Goal: Task Accomplishment & Management: Manage account settings

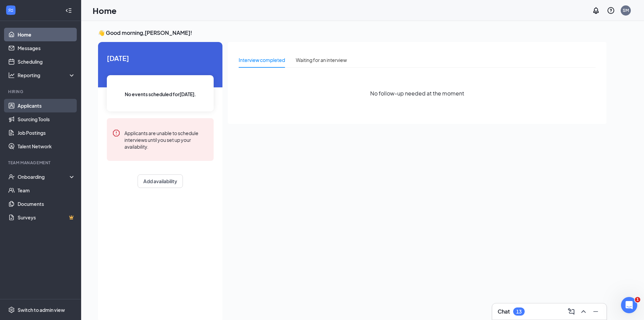
click at [38, 105] on link "Applicants" at bounding box center [47, 106] width 58 height 14
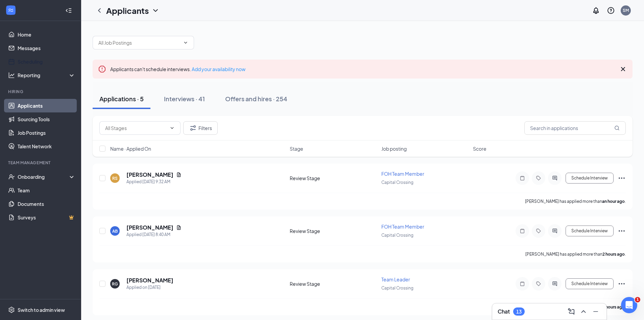
click at [45, 65] on link "Scheduling" at bounding box center [47, 62] width 58 height 14
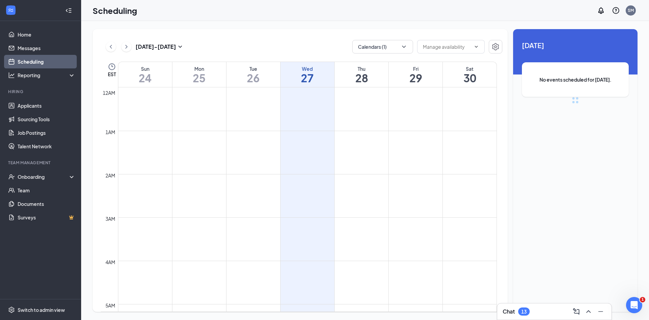
scroll to position [332, 0]
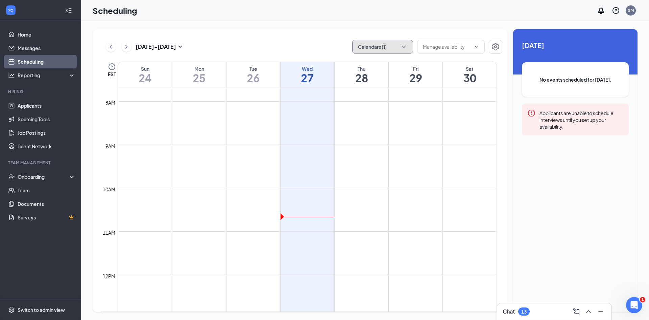
click at [381, 49] on button "Calendars (1)" at bounding box center [382, 47] width 61 height 14
click at [380, 88] on div "[PERSON_NAME]" at bounding box center [402, 92] width 101 height 15
checkbox input "true"
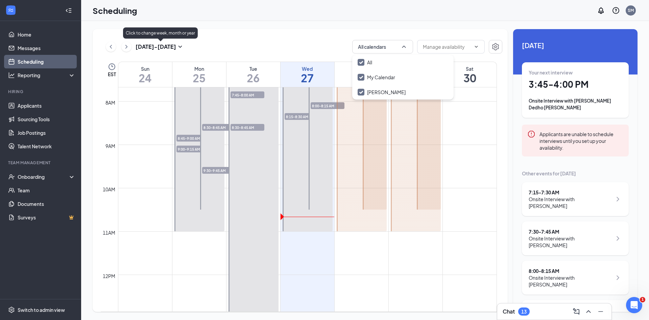
click at [131, 48] on button at bounding box center [126, 47] width 10 height 10
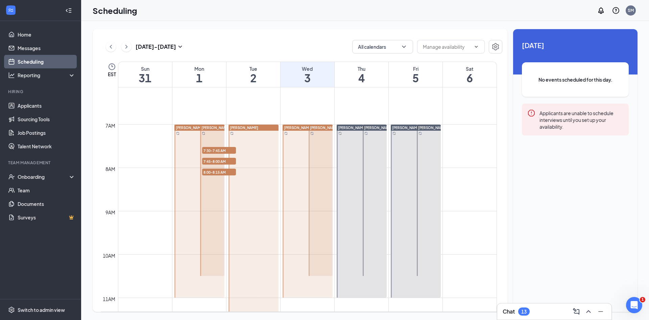
scroll to position [265, 0]
click at [225, 149] on span "7:30-7:45 AM" at bounding box center [219, 151] width 34 height 7
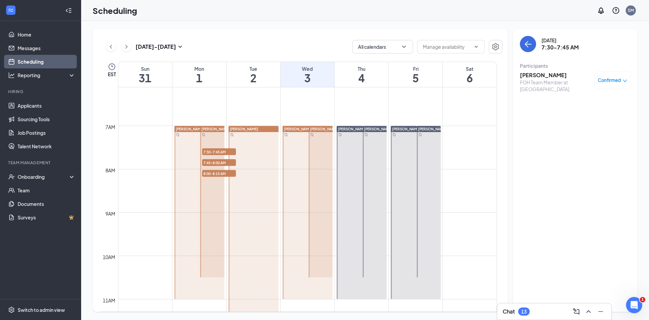
click at [605, 86] on div "Confirmed" at bounding box center [613, 80] width 37 height 18
click at [547, 73] on h3 "[PERSON_NAME]" at bounding box center [555, 74] width 71 height 7
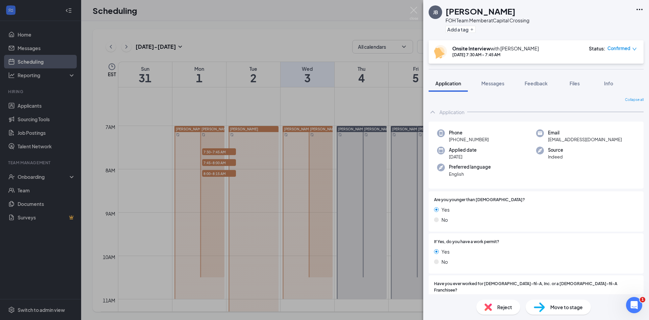
click at [620, 48] on span "Confirmed" at bounding box center [619, 48] width 23 height 7
click at [611, 73] on span "Request Reschedule" at bounding box center [607, 70] width 46 height 7
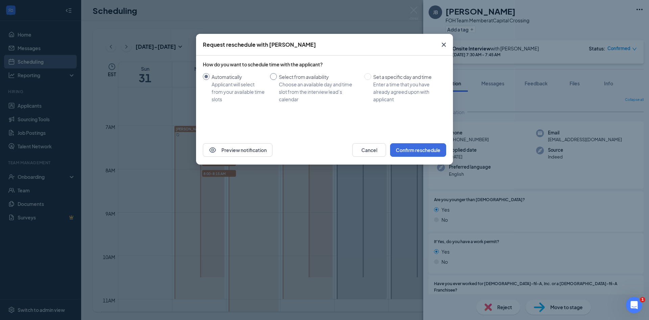
click at [334, 100] on div "Choose an available day and time slot from the interview lead’s calendar" at bounding box center [319, 91] width 80 height 22
click at [277, 80] on input "Select from availability Choose an available day and time slot from the intervi…" at bounding box center [273, 76] width 7 height 7
radio input "true"
radio input "false"
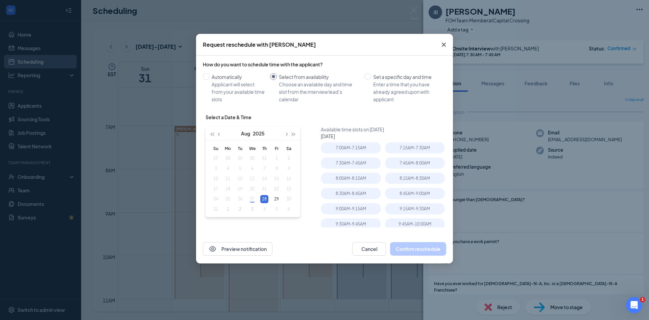
click at [284, 133] on button "button" at bounding box center [285, 133] width 7 height 14
click at [224, 156] on div "1" at bounding box center [228, 158] width 8 height 8
type input "[DATE]"
click at [362, 193] on div "9:15AM - 9:30AM" at bounding box center [351, 193] width 60 height 11
click at [405, 249] on button "Confirm reschedule" at bounding box center [418, 249] width 56 height 14
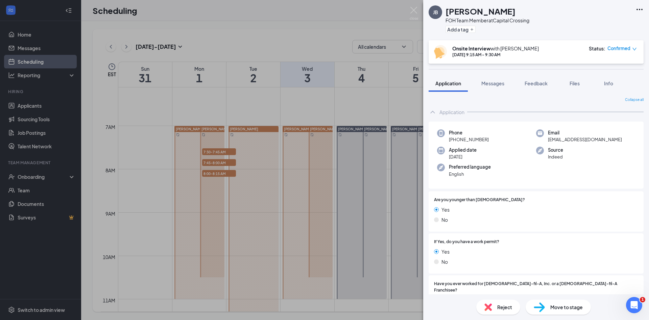
click at [320, 106] on div "[PERSON_NAME] FOH Team Member at [GEOGRAPHIC_DATA] Add a tag Onsite Interview w…" at bounding box center [324, 160] width 649 height 320
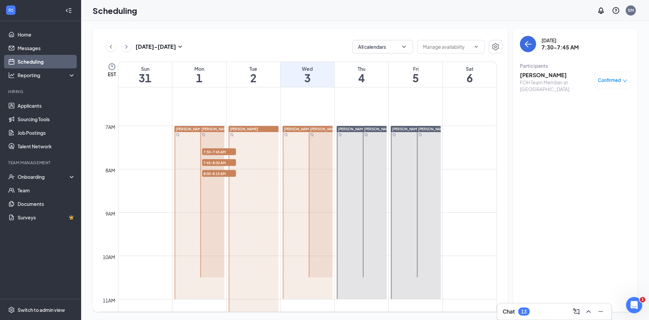
click at [229, 161] on div at bounding box center [254, 310] width 50 height 368
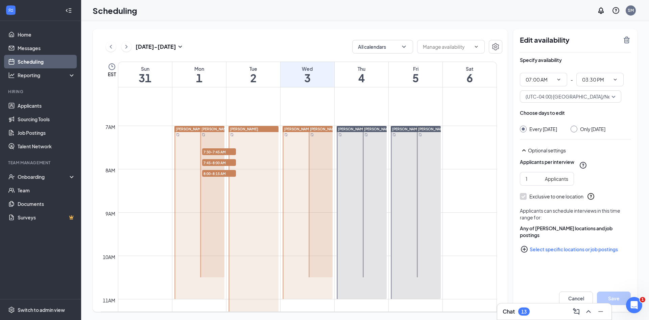
click at [228, 163] on div "[PERSON_NAME]" at bounding box center [253, 309] width 52 height 368
click at [626, 37] on icon "TrashOutline" at bounding box center [627, 40] width 8 height 8
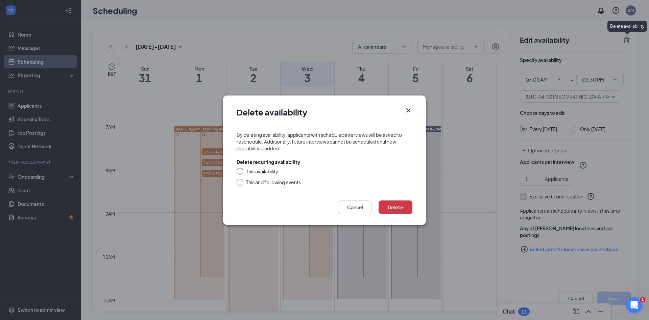
click at [408, 110] on icon "Cross" at bounding box center [409, 110] width 8 height 8
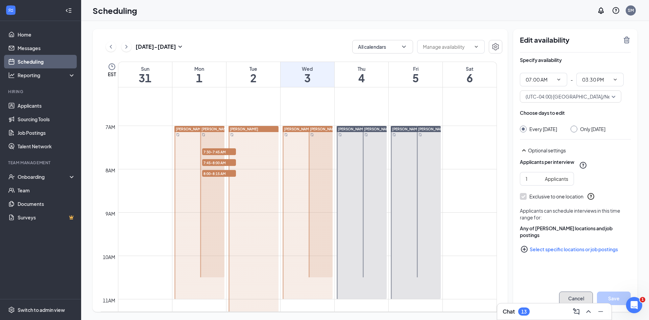
drag, startPoint x: 574, startPoint y: 297, endPoint x: 574, endPoint y: 294, distance: 3.4
click at [574, 297] on button "Cancel" at bounding box center [576, 298] width 34 height 14
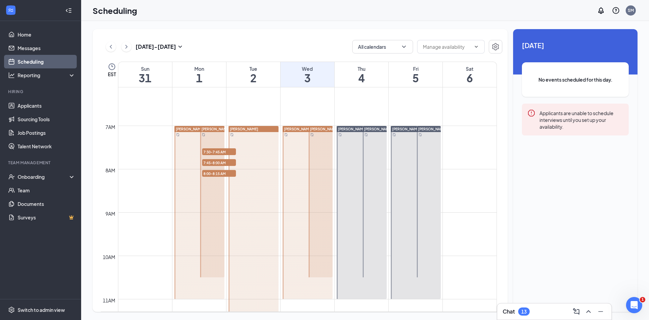
click at [211, 161] on span "7:45-8:00 AM" at bounding box center [219, 162] width 34 height 7
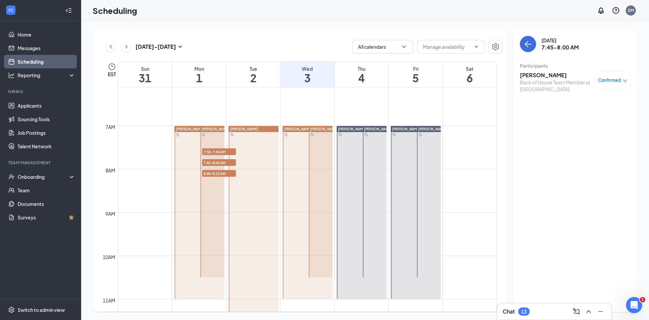
click at [545, 76] on h3 "[PERSON_NAME]" at bounding box center [555, 74] width 71 height 7
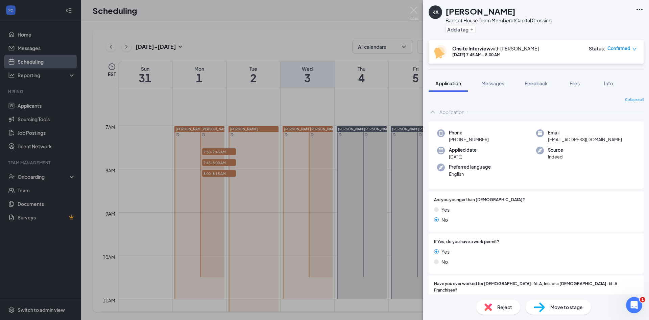
click at [620, 49] on span "Confirmed" at bounding box center [619, 48] width 23 height 7
click at [618, 70] on span "Request Reschedule" at bounding box center [607, 70] width 46 height 7
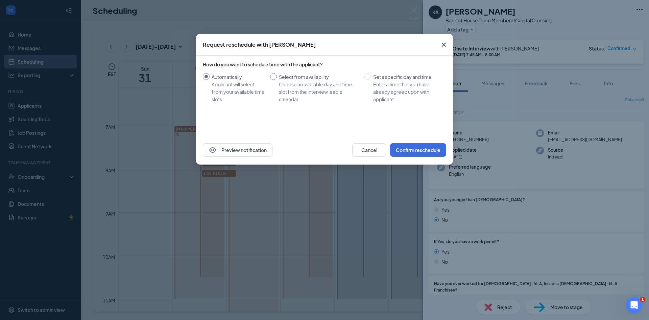
click at [303, 85] on div "Choose an available day and time slot from the interview lead’s calendar" at bounding box center [319, 91] width 80 height 22
click at [277, 80] on input "Select from availability Choose an available day and time slot from the intervi…" at bounding box center [273, 76] width 7 height 7
radio input "true"
radio input "false"
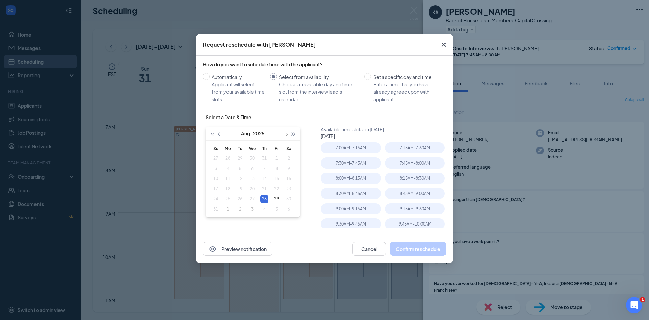
drag, startPoint x: 284, startPoint y: 133, endPoint x: 283, endPoint y: 139, distance: 6.4
click at [284, 133] on button "button" at bounding box center [285, 133] width 7 height 14
type input "[DATE]"
click at [224, 156] on td "1" at bounding box center [228, 158] width 12 height 10
click at [396, 192] on div "9:30AM - 9:45AM" at bounding box center [415, 193] width 60 height 11
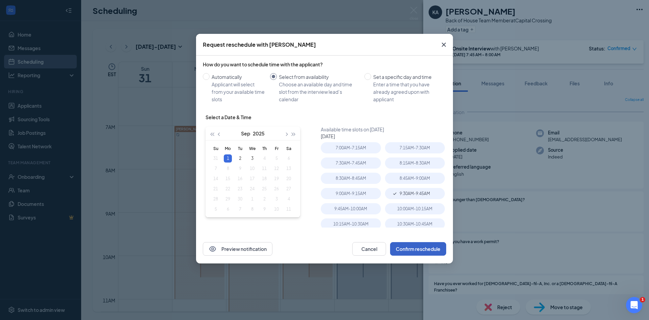
click at [404, 244] on button "Confirm reschedule" at bounding box center [418, 249] width 56 height 14
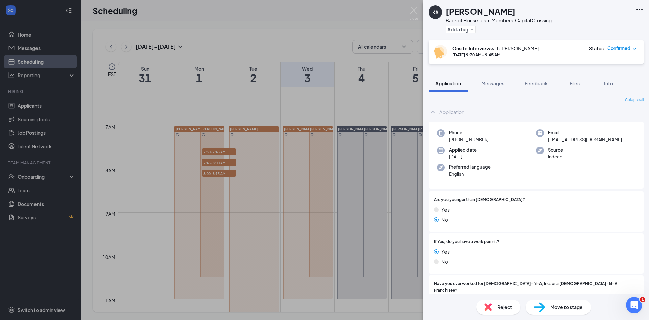
click at [376, 120] on div "KA [PERSON_NAME] Back of House Team Member at [GEOGRAPHIC_DATA] Add a tag Onsit…" at bounding box center [324, 160] width 649 height 320
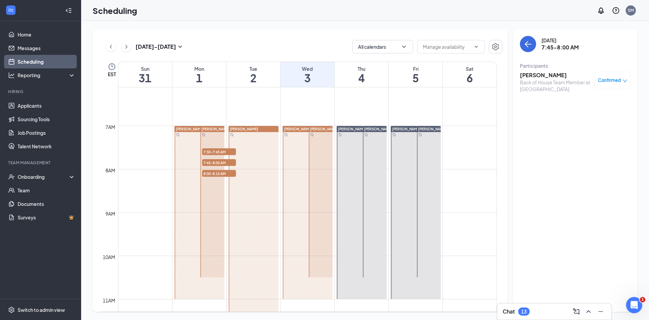
click at [224, 171] on span "8:00-8:15 AM" at bounding box center [219, 173] width 34 height 7
click at [545, 72] on h3 "[PERSON_NAME]" at bounding box center [555, 74] width 71 height 7
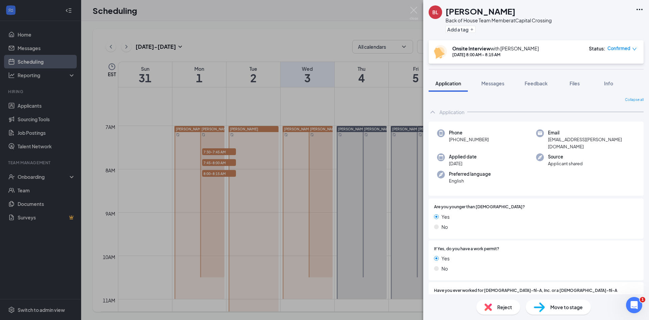
click at [624, 48] on span "Confirmed" at bounding box center [619, 48] width 23 height 7
click at [619, 68] on span "Request Reschedule" at bounding box center [607, 70] width 46 height 7
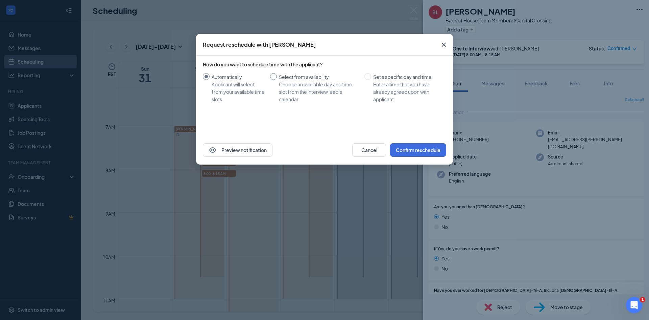
click at [310, 79] on div "Select from availability" at bounding box center [319, 76] width 80 height 7
click at [277, 79] on input "Select from availability Choose an available day and time slot from the intervi…" at bounding box center [273, 76] width 7 height 7
radio input "true"
radio input "false"
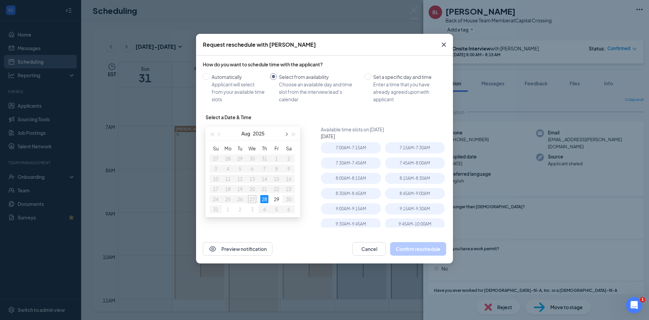
click at [290, 132] on button "button" at bounding box center [285, 133] width 7 height 14
click at [231, 158] on div "1" at bounding box center [228, 158] width 8 height 8
type input "[DATE]"
click at [370, 209] on div "9:45AM - 10:00AM" at bounding box center [351, 208] width 60 height 11
click at [410, 246] on button "Confirm reschedule" at bounding box center [418, 249] width 56 height 14
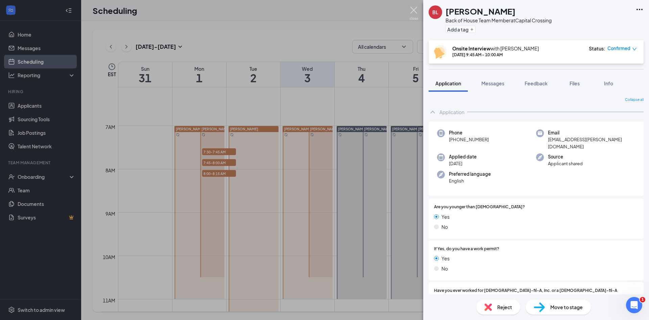
click at [414, 10] on img at bounding box center [414, 13] width 8 height 13
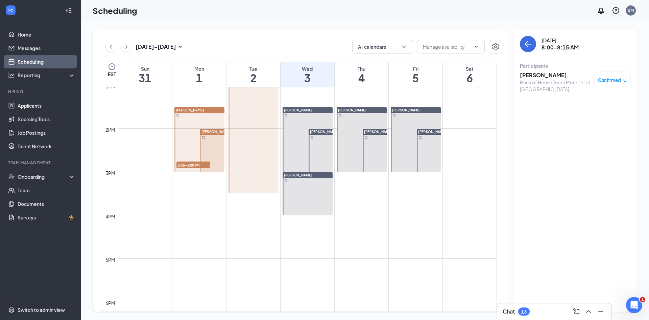
scroll to position [569, 0]
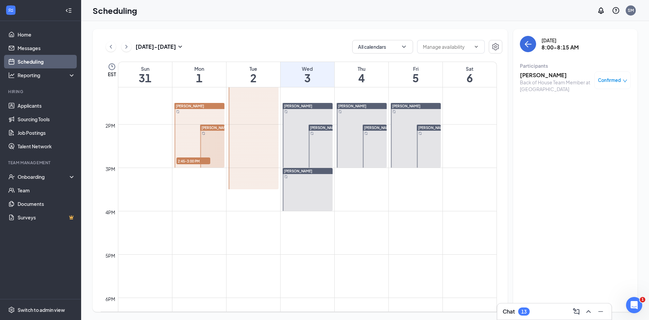
click at [190, 161] on span "2:45-3:00 PM" at bounding box center [194, 160] width 34 height 7
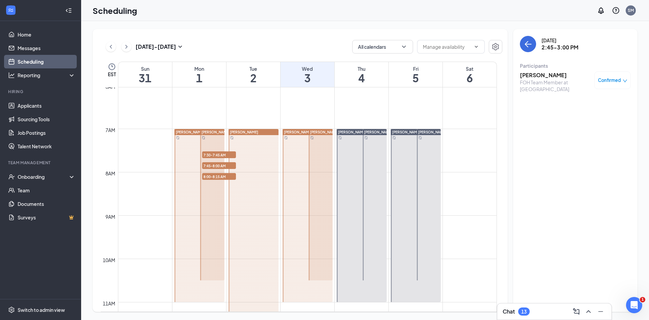
scroll to position [163, 0]
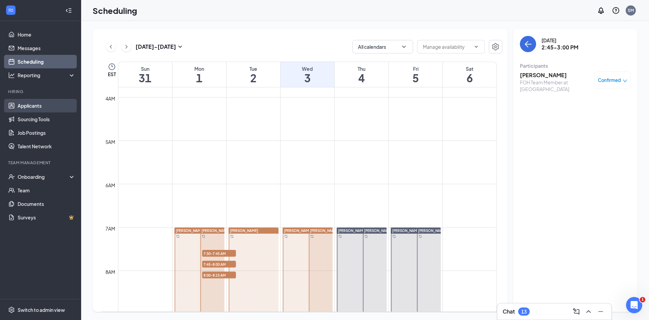
click at [51, 104] on link "Applicants" at bounding box center [47, 106] width 58 height 14
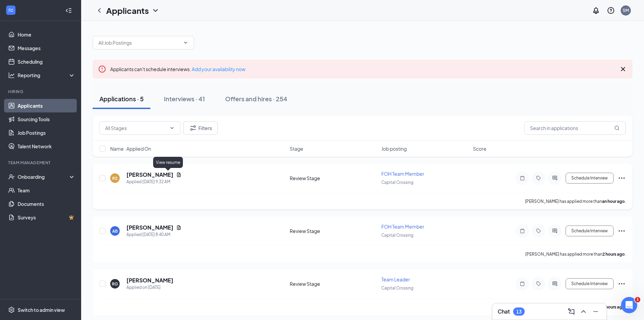
click at [176, 172] on icon "Document" at bounding box center [178, 174] width 5 height 5
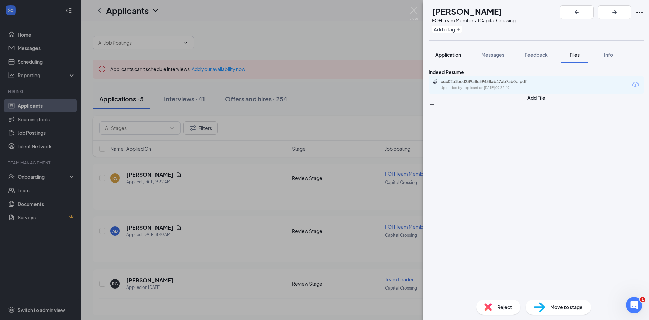
click at [444, 57] on div "Application" at bounding box center [449, 54] width 26 height 7
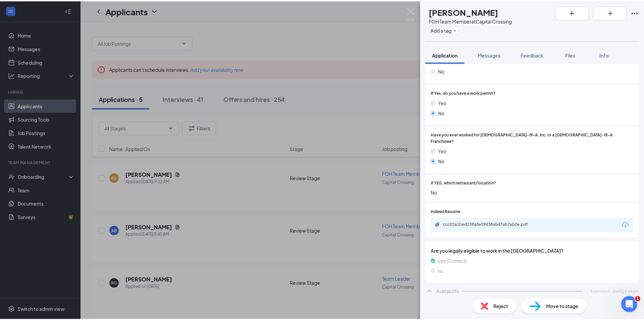
scroll to position [93, 0]
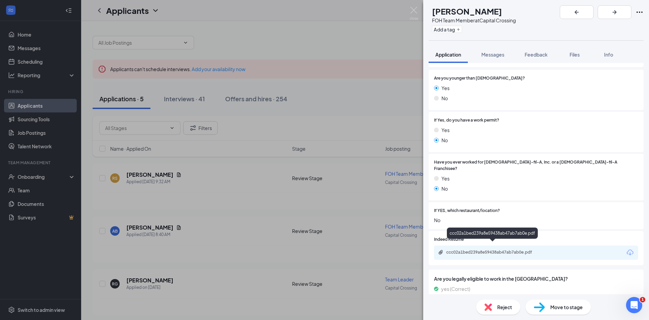
click at [491, 249] on div "ccc02a1bed239a8e59438ab47ab7ab0e.pdf" at bounding box center [493, 251] width 95 height 5
drag, startPoint x: 372, startPoint y: 67, endPoint x: 356, endPoint y: 59, distance: 18.5
click at [372, 68] on div "RS [PERSON_NAME] FOH Team Member at [GEOGRAPHIC_DATA] Add a tag Application Mes…" at bounding box center [324, 160] width 649 height 320
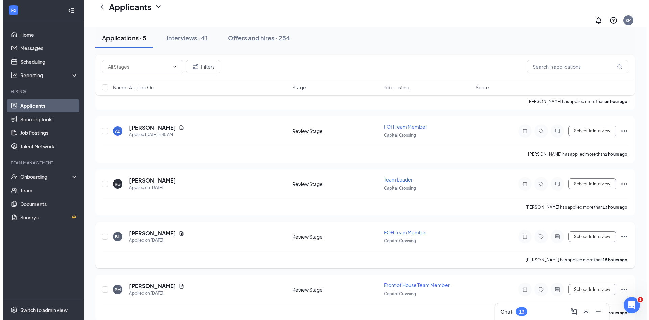
scroll to position [109, 0]
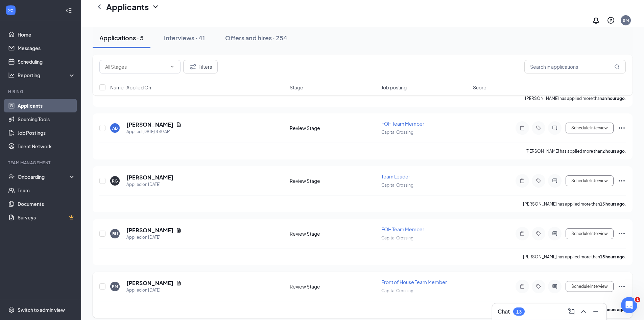
click at [171, 279] on div "[PERSON_NAME]" at bounding box center [153, 282] width 55 height 7
click at [176, 280] on icon "Document" at bounding box center [178, 282] width 5 height 5
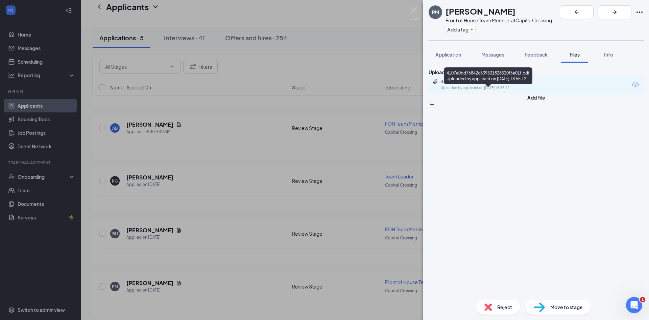
click at [476, 84] on div "4107e0bd76842c639531828520f6e01f.pdf" at bounding box center [488, 81] width 95 height 5
